Goal: Transaction & Acquisition: Purchase product/service

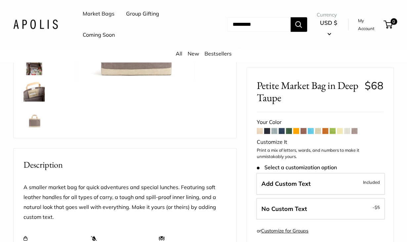
scroll to position [132, 0]
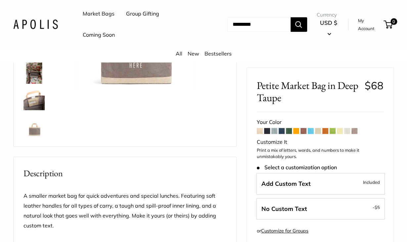
click at [260, 131] on span at bounding box center [260, 131] width 6 height 6
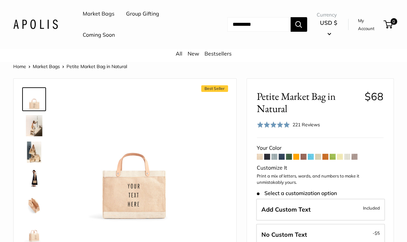
click at [34, 124] on img at bounding box center [33, 125] width 21 height 21
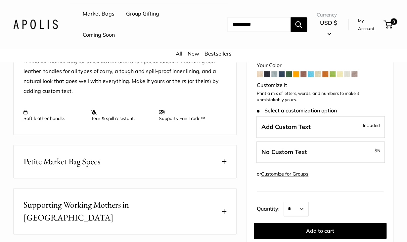
scroll to position [260, 0]
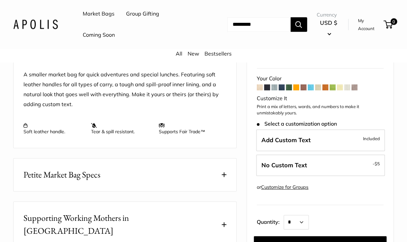
click at [195, 55] on link "New" at bounding box center [194, 53] width 12 height 7
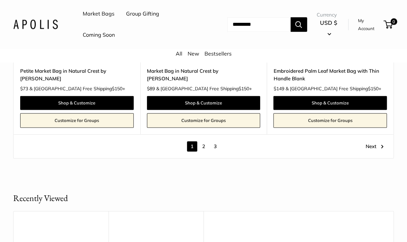
scroll to position [3388, 0]
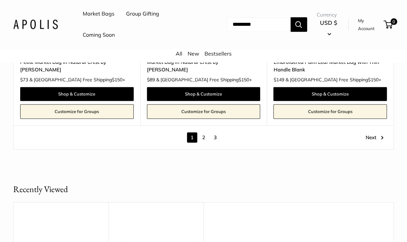
click at [204, 137] on link "2" at bounding box center [204, 137] width 10 height 10
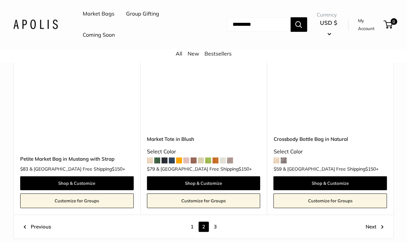
scroll to position [3215, 0]
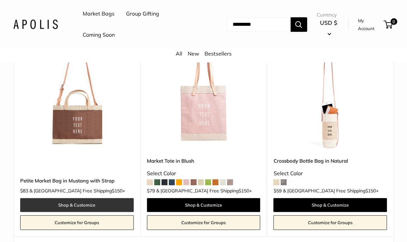
click at [94, 198] on link "Shop & Customize" at bounding box center [77, 205] width 114 height 14
